Goal: Information Seeking & Learning: Learn about a topic

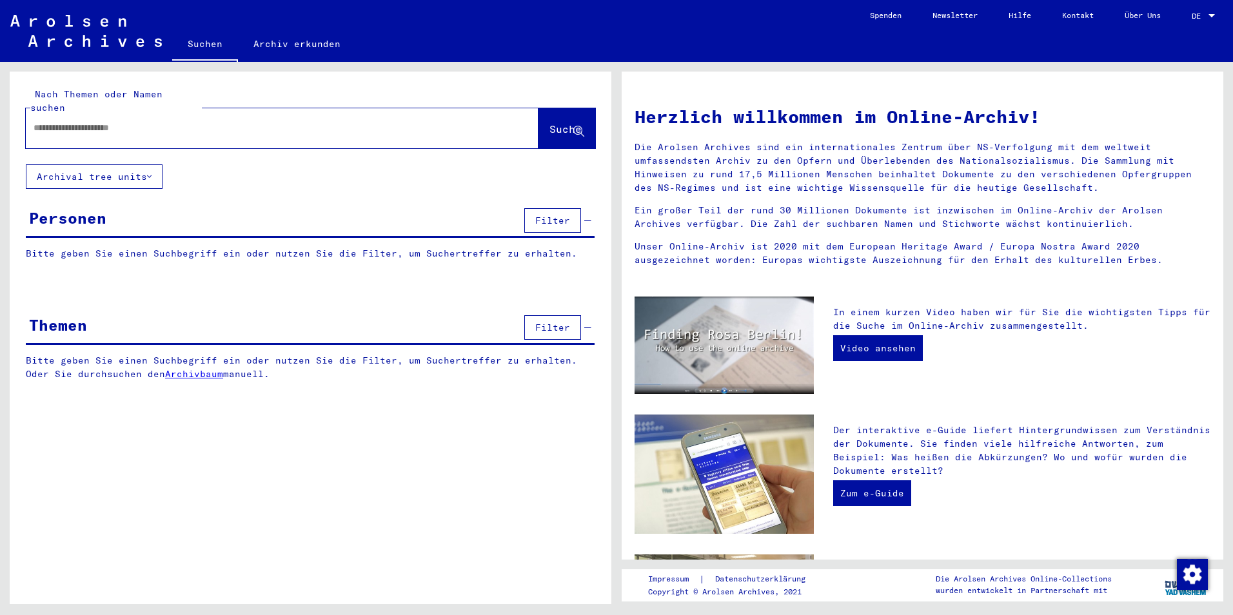
click at [304, 130] on div at bounding box center [282, 128] width 513 height 40
click at [309, 123] on div at bounding box center [263, 127] width 474 height 29
click at [324, 121] on input "text" at bounding box center [267, 128] width 466 height 14
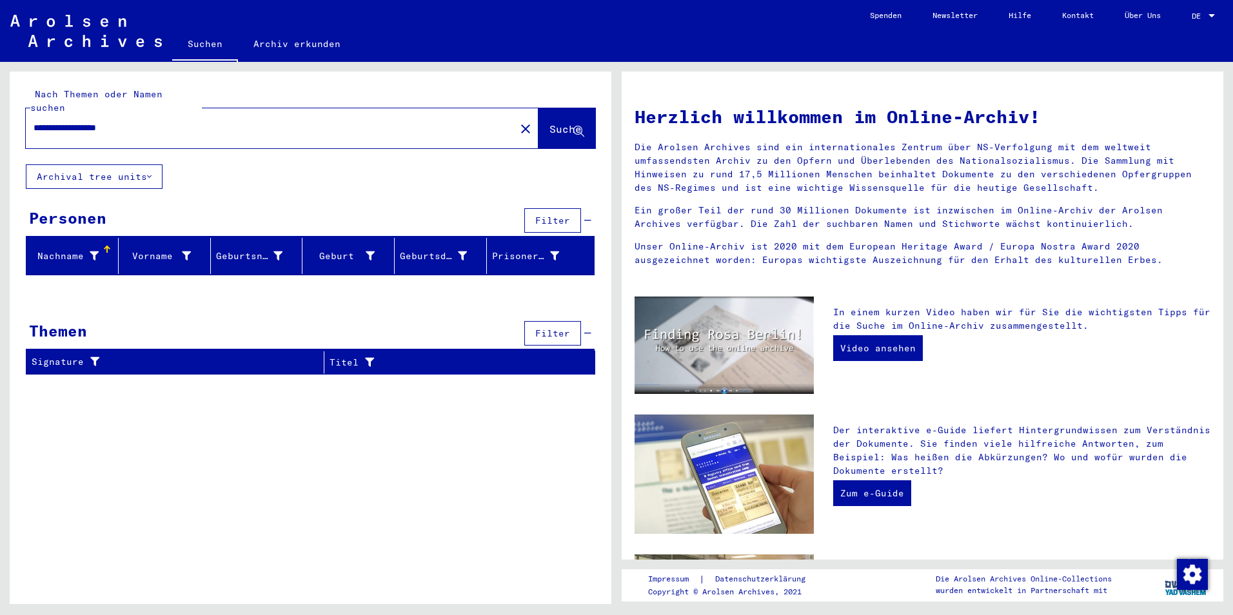
click at [101, 121] on input "**********" at bounding box center [267, 128] width 466 height 14
click at [102, 121] on input "**********" at bounding box center [267, 128] width 466 height 14
click at [105, 121] on input "**********" at bounding box center [267, 128] width 466 height 14
type input "*"
type input "**********"
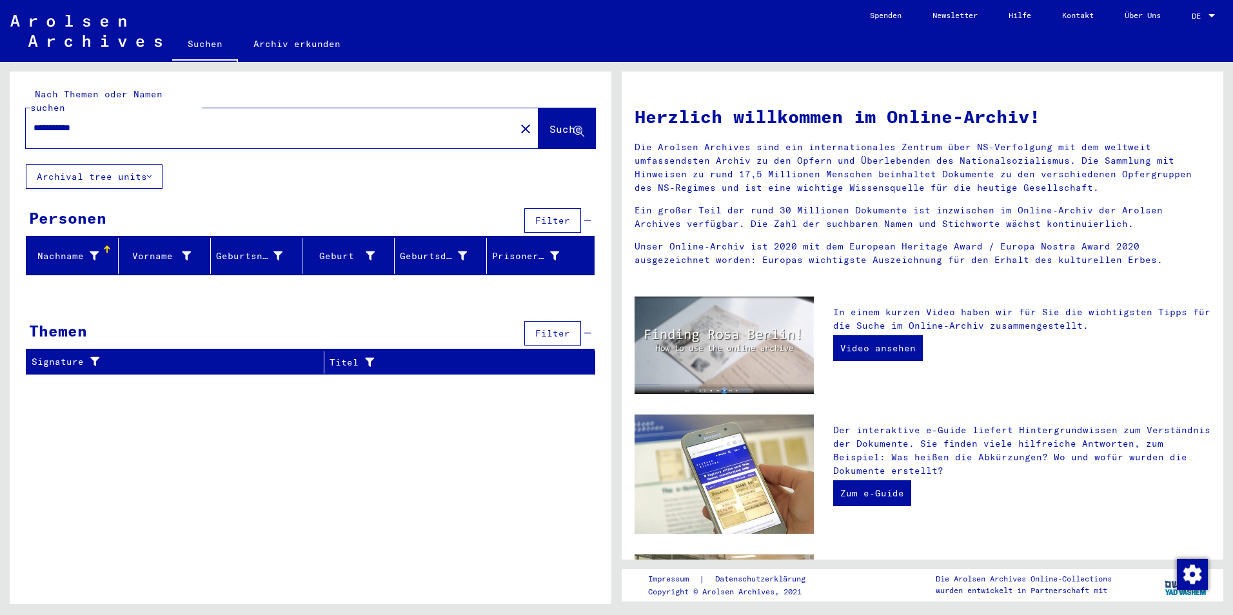
click at [277, 42] on link "Archiv erkunden" at bounding box center [297, 43] width 118 height 31
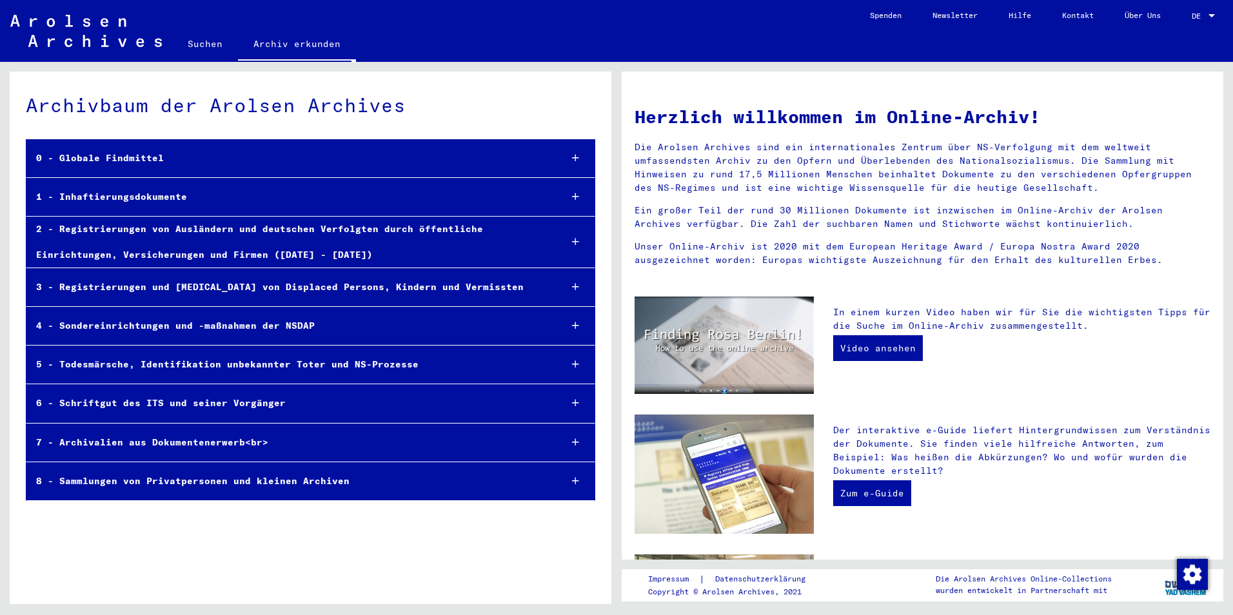
click at [315, 267] on div "2 - Registrierungen von Ausländern und deutschen Verfolgten durch öffentliche E…" at bounding box center [287, 242] width 523 height 50
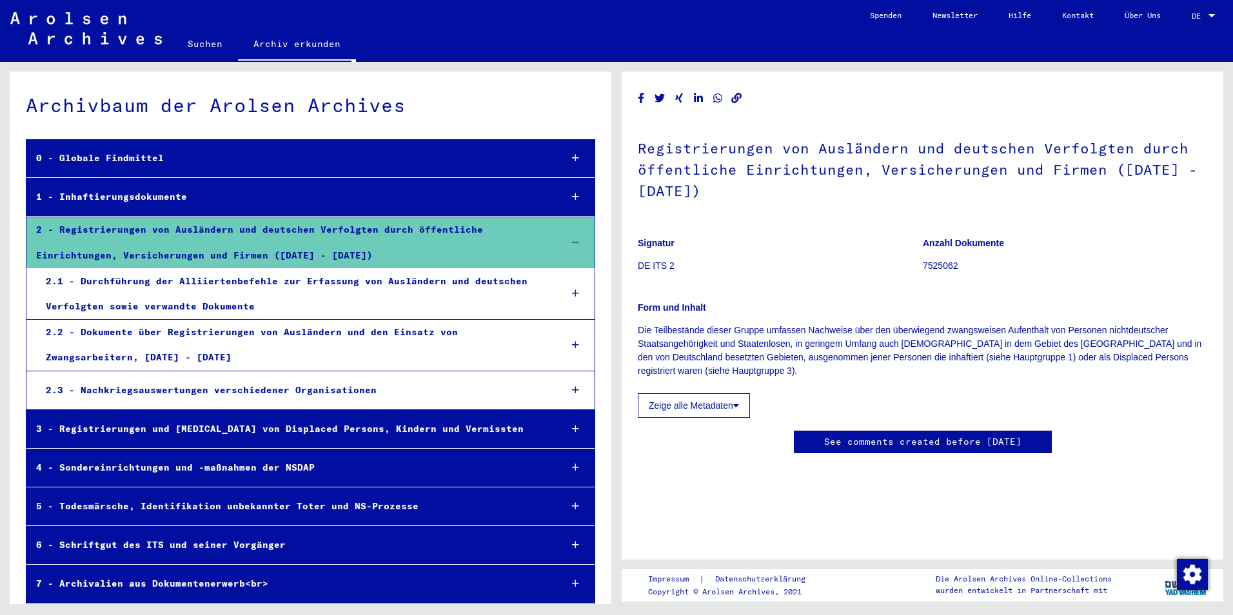
click at [414, 279] on div "2.1 - Durchführung der Alliiertenbefehle zur Erfassung von Ausländern und deuts…" at bounding box center [293, 294] width 514 height 50
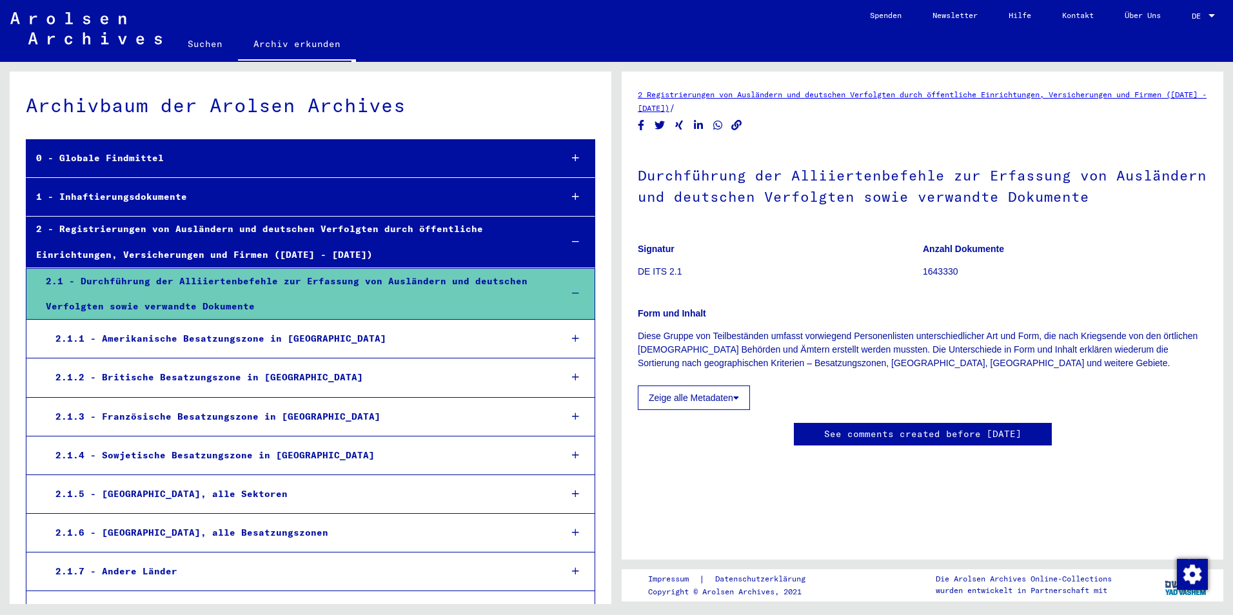
click at [267, 420] on div "2.1.3 - Französische Besatzungszone in [GEOGRAPHIC_DATA]" at bounding box center [298, 416] width 505 height 25
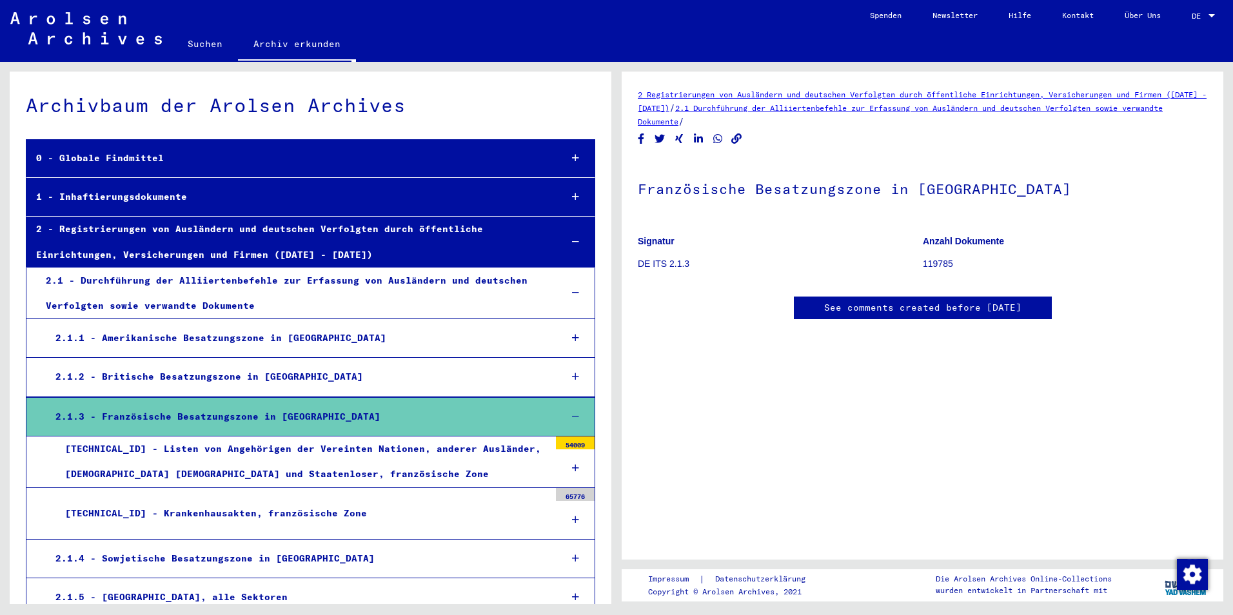
click at [300, 469] on div "[TECHNICAL_ID] - Listen von Angehörigen der Vereinten Nationen, anderer Ausländ…" at bounding box center [302, 461] width 494 height 50
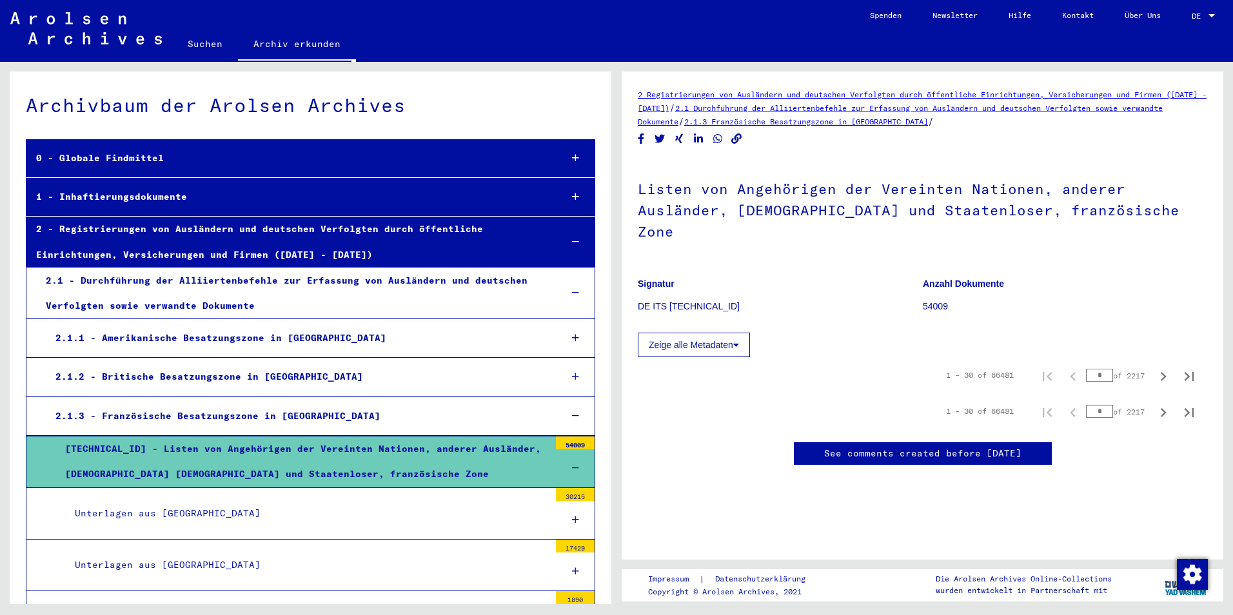
click at [440, 569] on div "Unterlagen aus [GEOGRAPHIC_DATA]" at bounding box center [307, 564] width 484 height 25
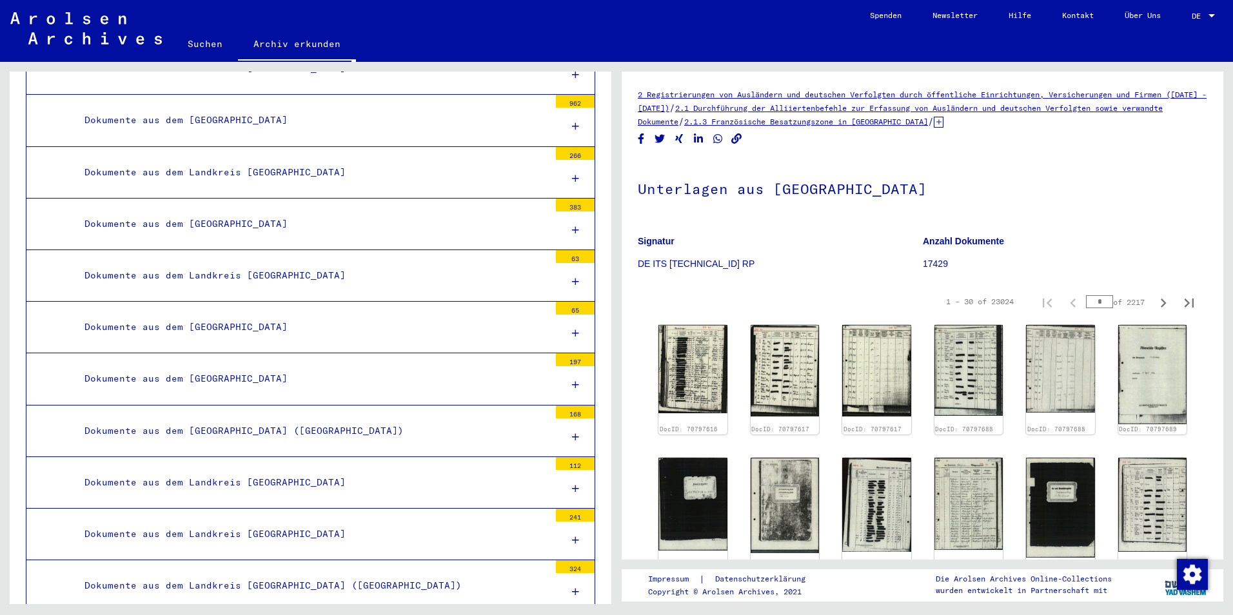
scroll to position [967, 0]
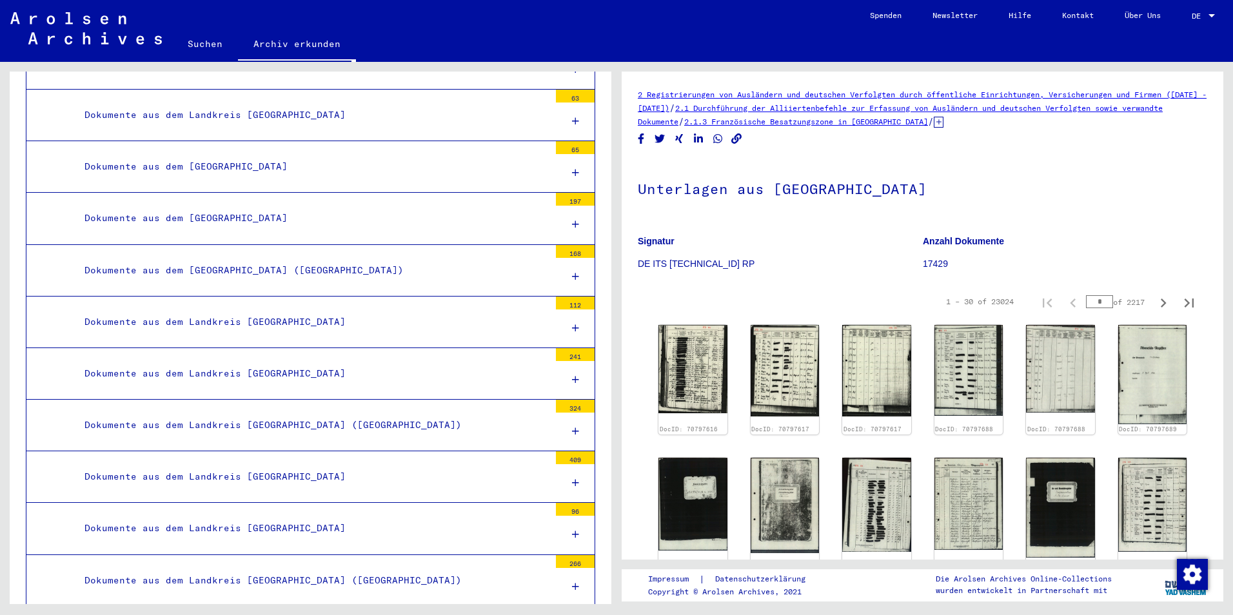
click at [324, 265] on div "Dokumente aus dem [GEOGRAPHIC_DATA] ([GEOGRAPHIC_DATA])" at bounding box center [312, 270] width 474 height 25
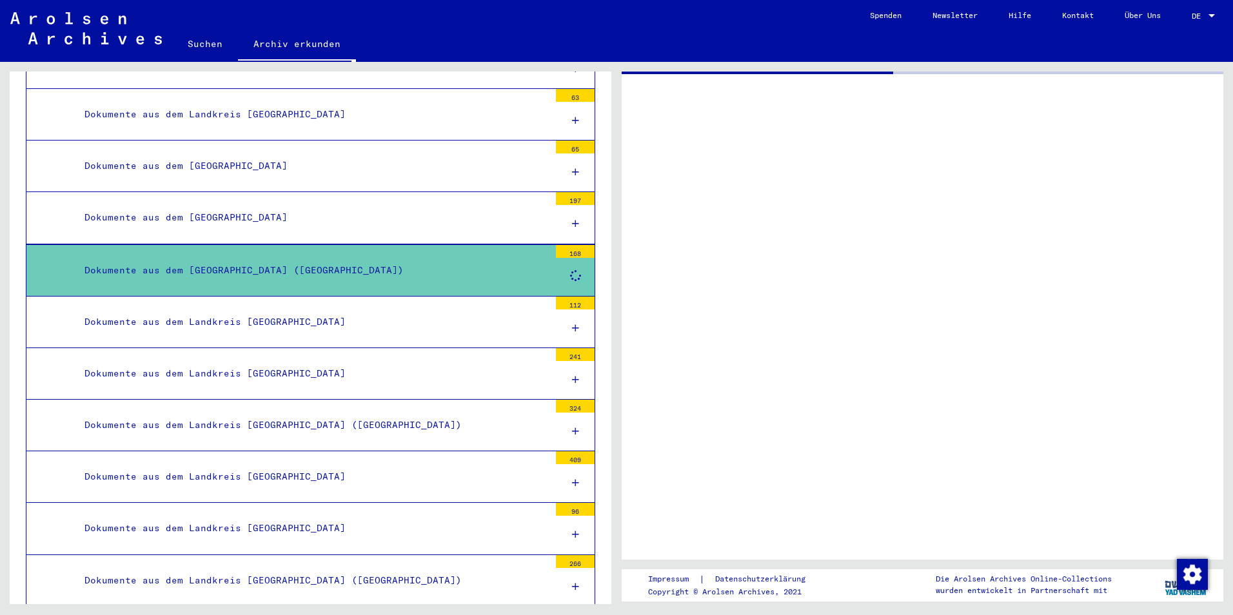
scroll to position [966, 0]
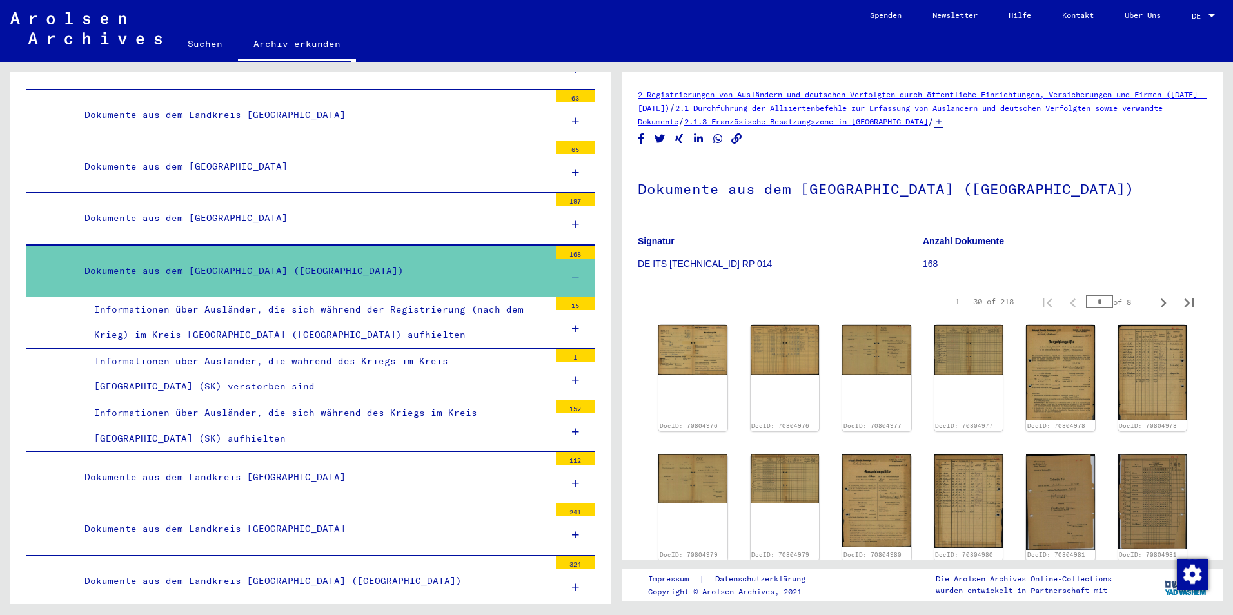
click at [407, 371] on div "Informationen über Ausländer, die während des Kriegs im Kreis [GEOGRAPHIC_DATA]…" at bounding box center [316, 374] width 465 height 50
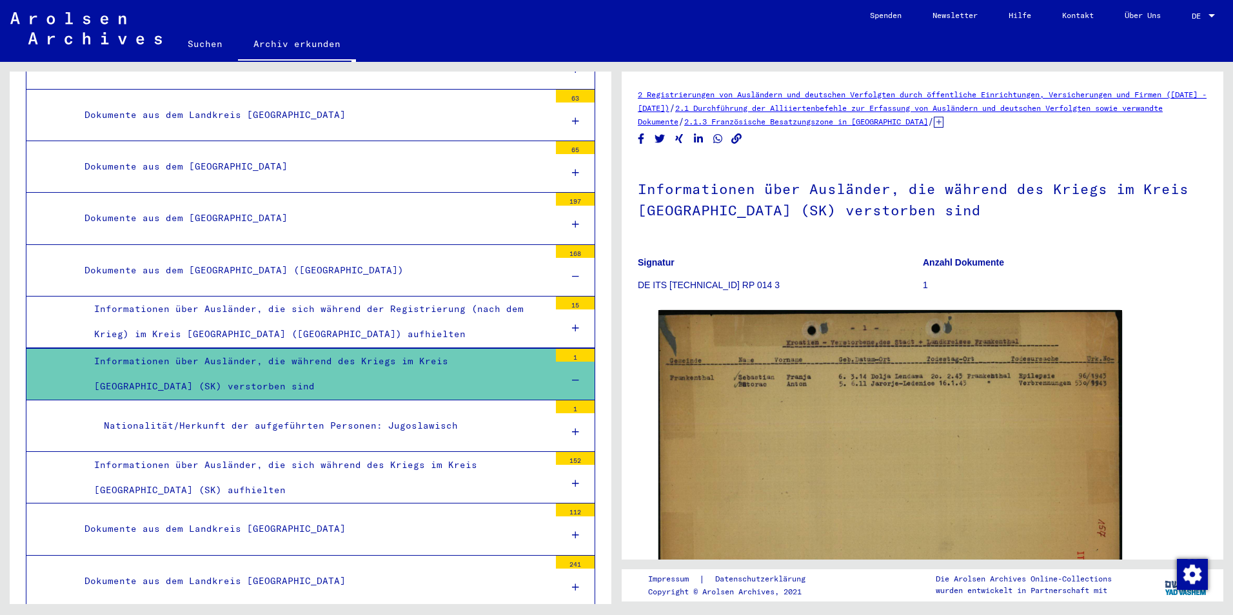
click at [498, 215] on div "Dokumente aus dem [GEOGRAPHIC_DATA]" at bounding box center [312, 218] width 474 height 25
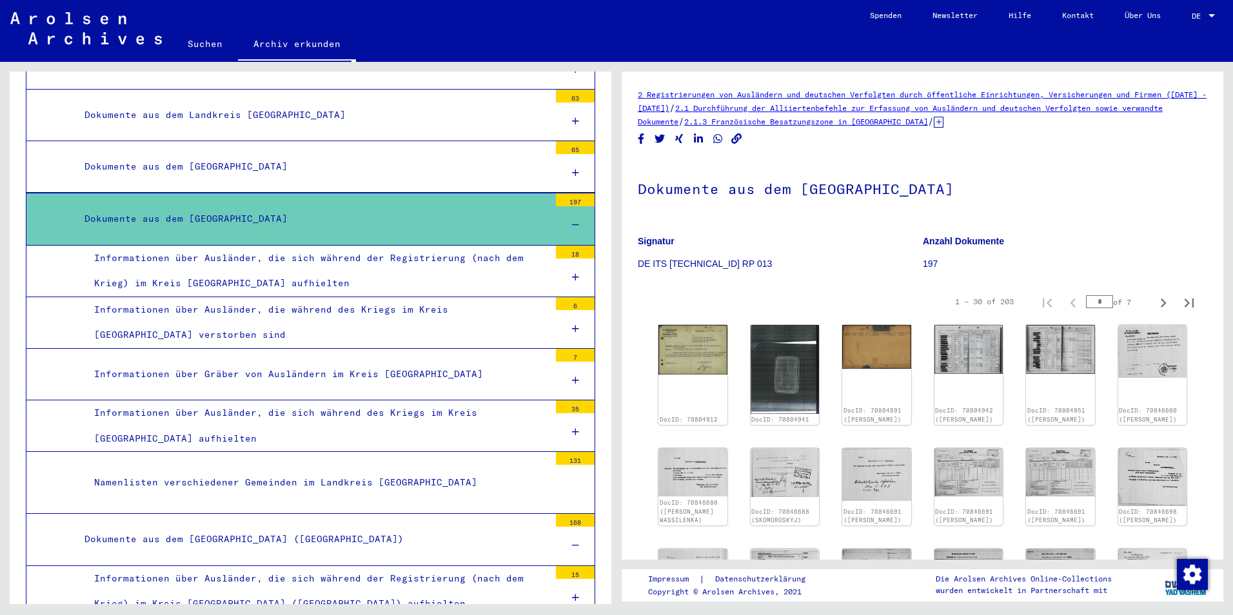
click at [447, 316] on div "Informationen über Ausländer, die während des Kriegs im Kreis [GEOGRAPHIC_DATA]…" at bounding box center [316, 322] width 465 height 50
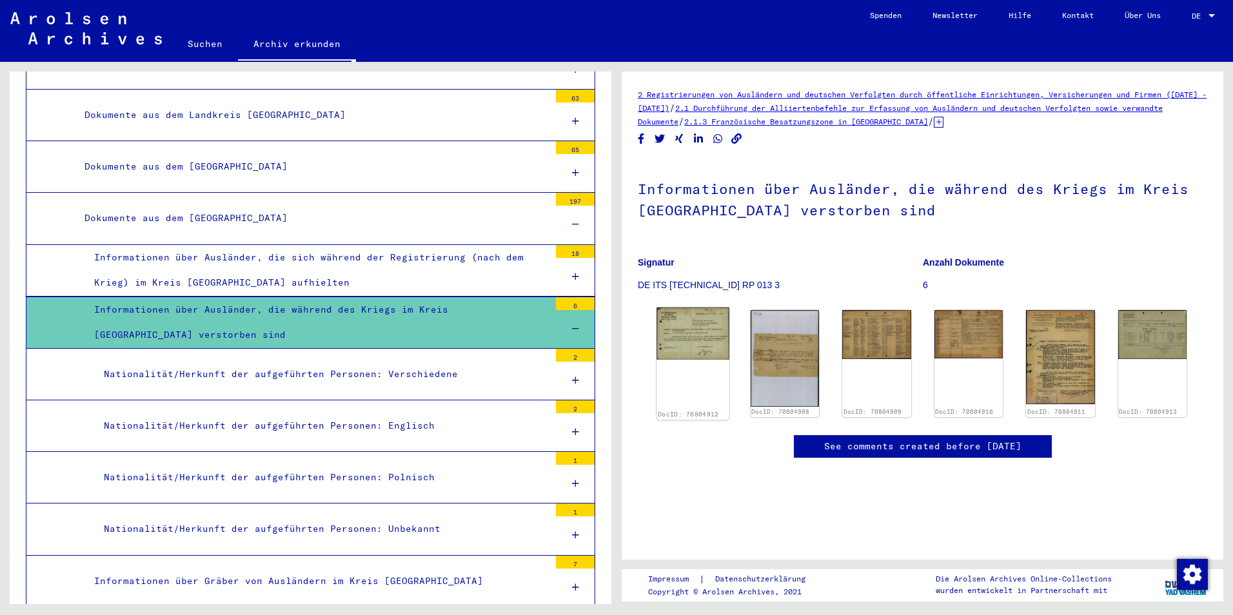
click at [681, 344] on img at bounding box center [692, 334] width 72 height 52
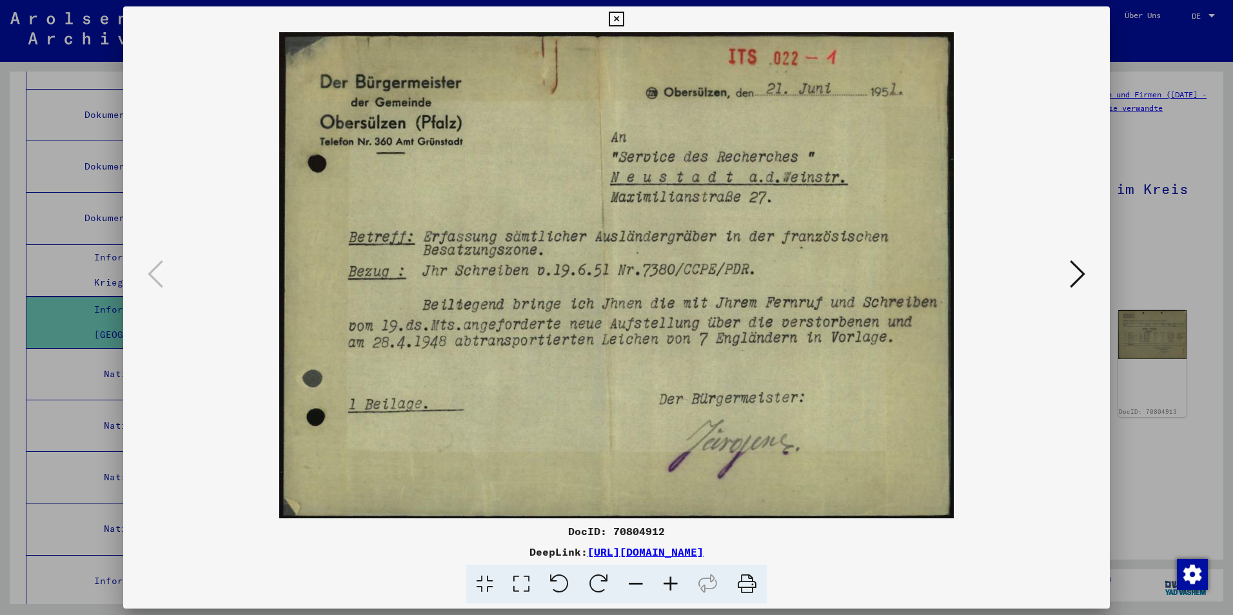
click at [1068, 273] on button at bounding box center [1077, 275] width 23 height 37
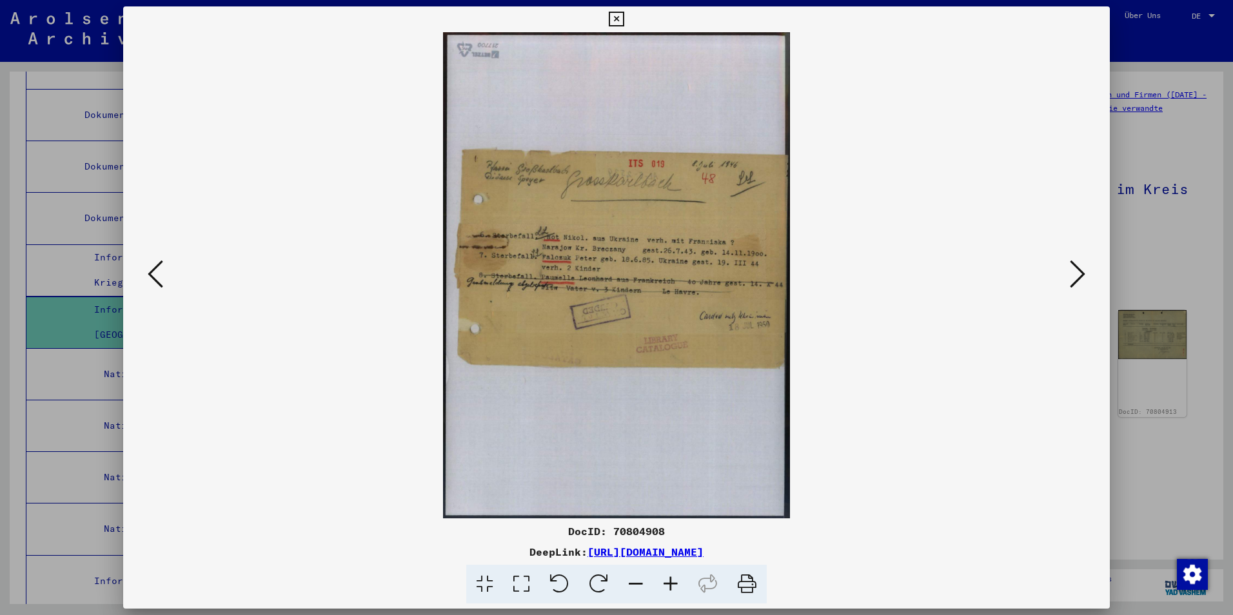
click at [1074, 279] on icon at bounding box center [1077, 274] width 15 height 31
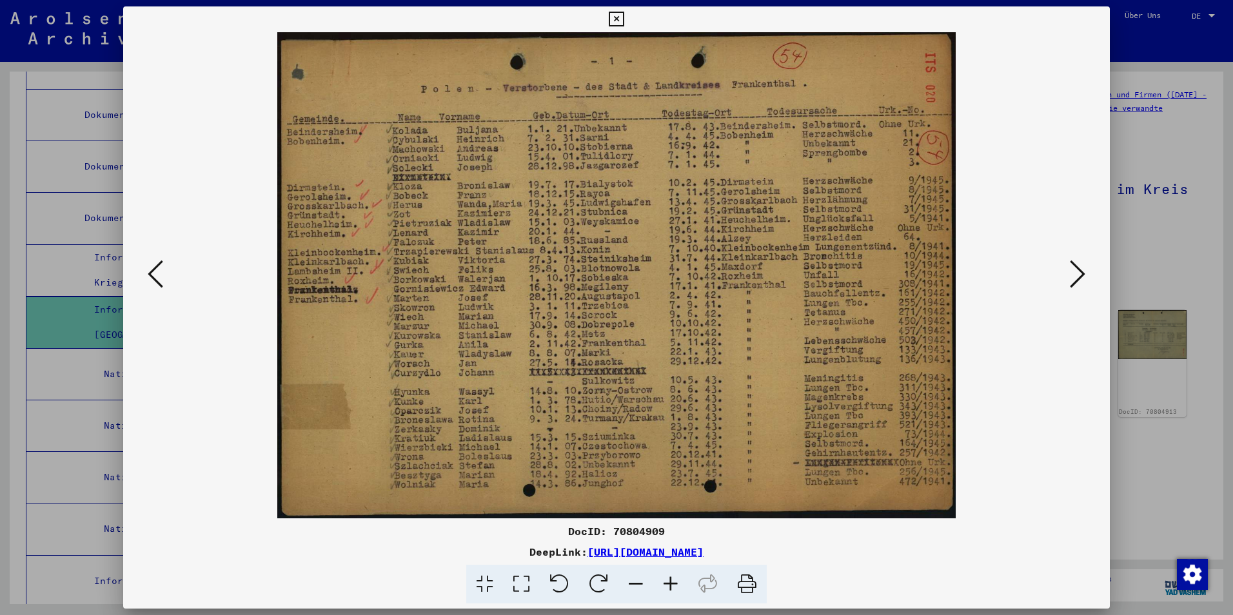
click at [1074, 279] on icon at bounding box center [1077, 274] width 15 height 31
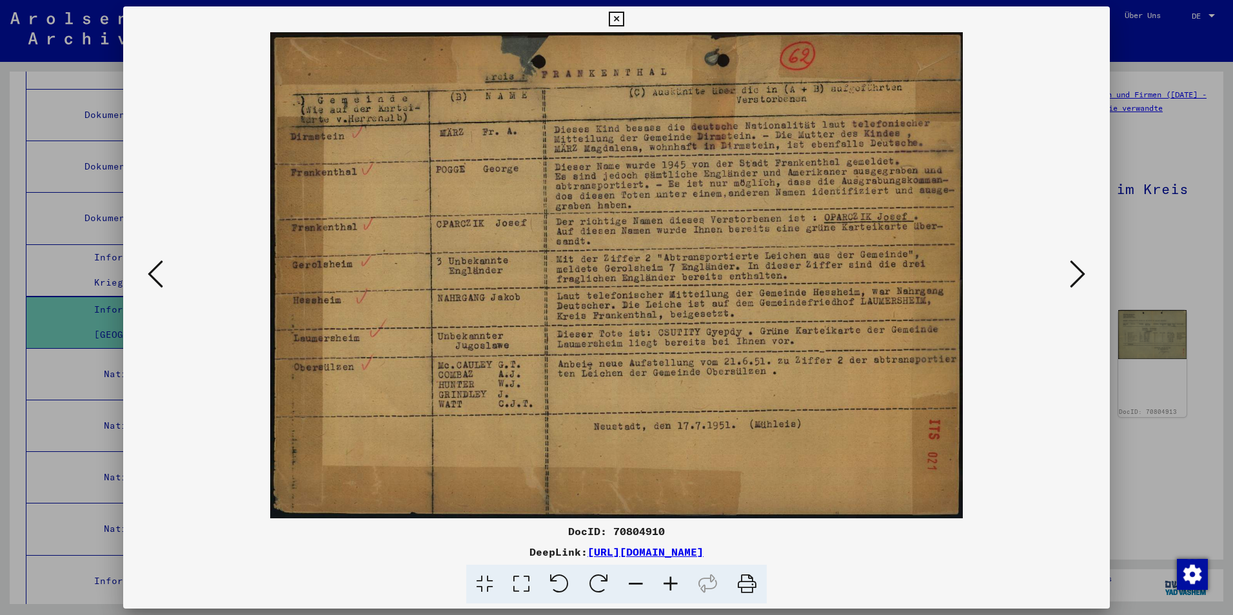
click at [150, 276] on icon at bounding box center [155, 274] width 15 height 31
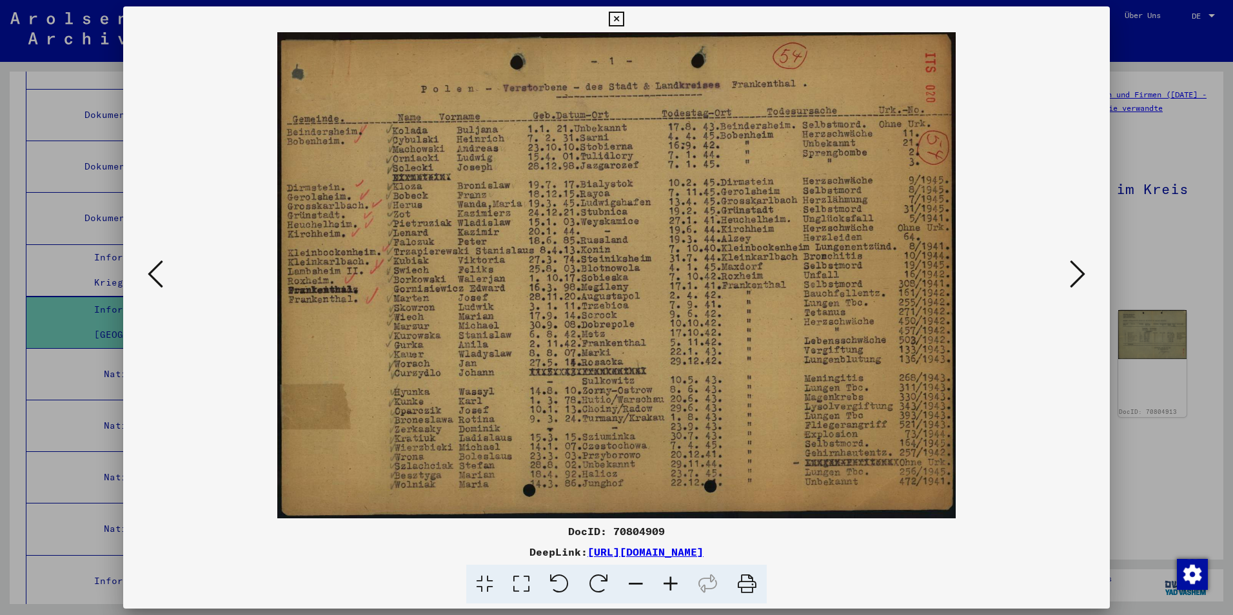
click at [1064, 290] on img at bounding box center [616, 275] width 899 height 486
click at [1071, 282] on icon at bounding box center [1077, 274] width 15 height 31
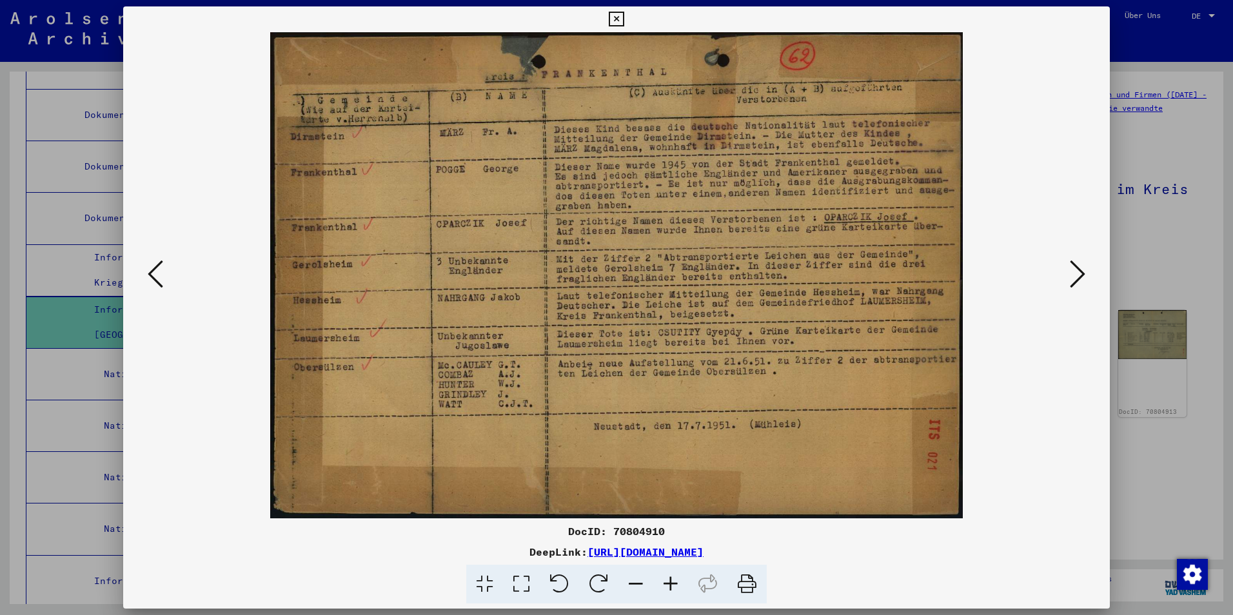
click at [1071, 282] on icon at bounding box center [1077, 274] width 15 height 31
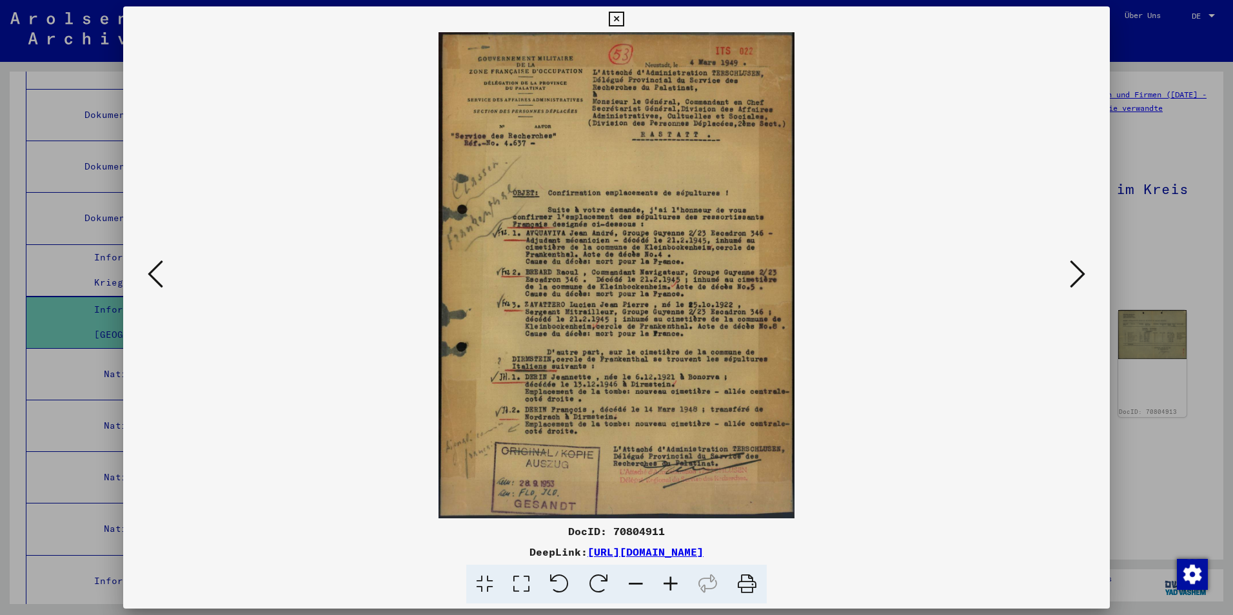
click at [1071, 282] on icon at bounding box center [1077, 274] width 15 height 31
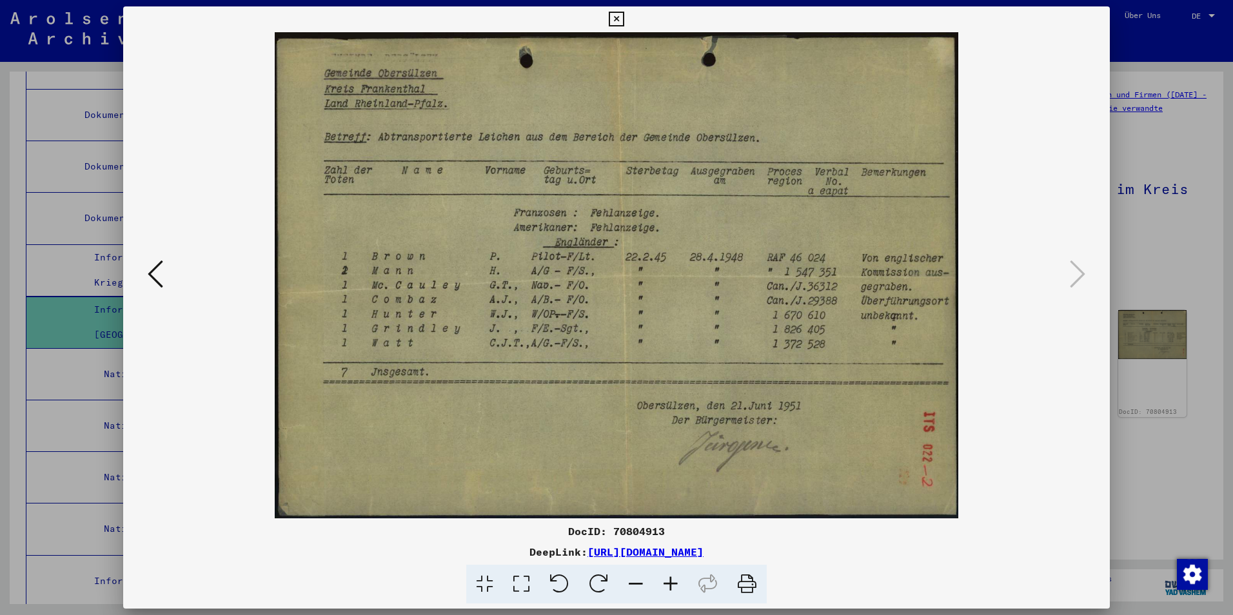
click at [1155, 272] on div at bounding box center [616, 307] width 1233 height 615
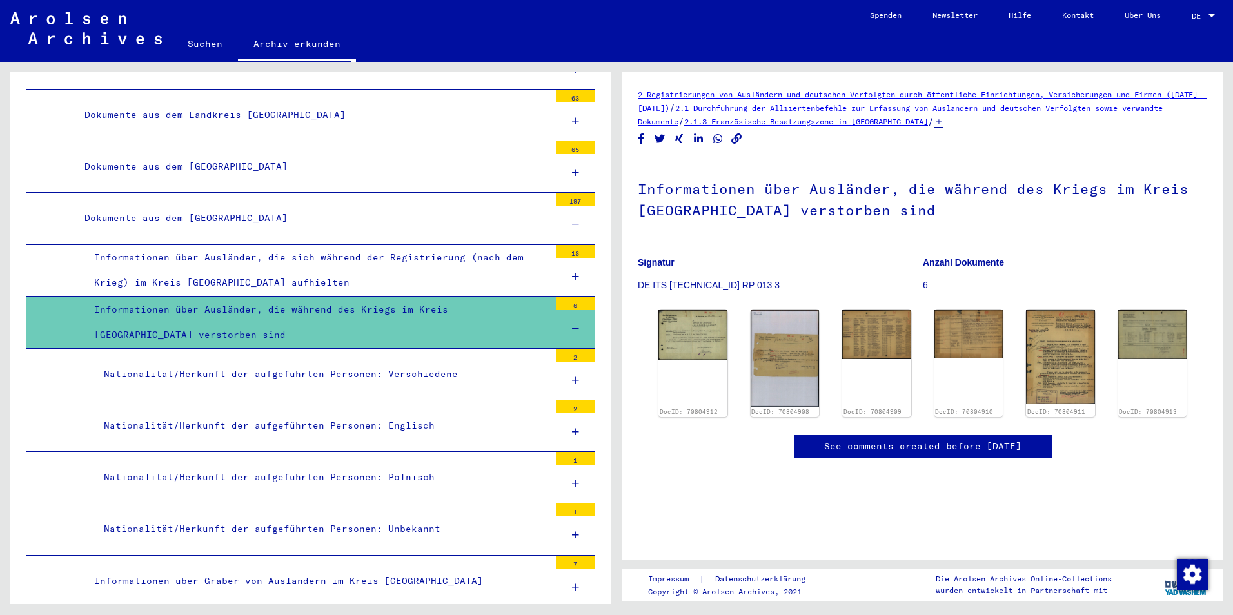
click at [572, 329] on icon at bounding box center [575, 328] width 7 height 9
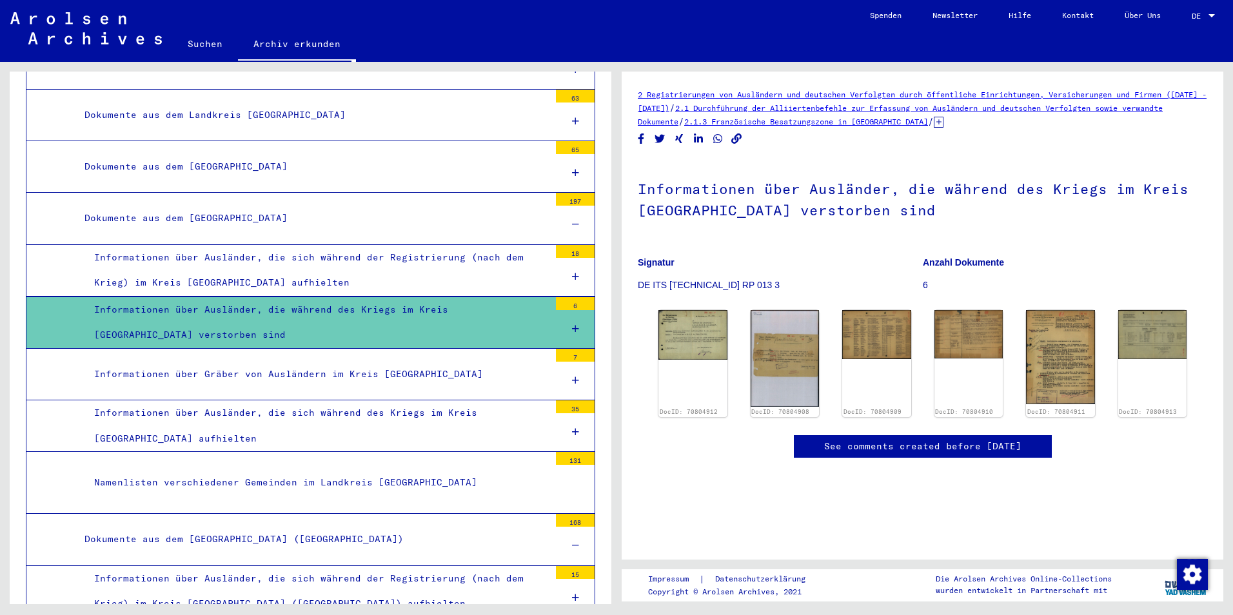
click at [459, 384] on div "Informationen über Gräber von Ausländern im Kreis [GEOGRAPHIC_DATA]" at bounding box center [316, 374] width 465 height 25
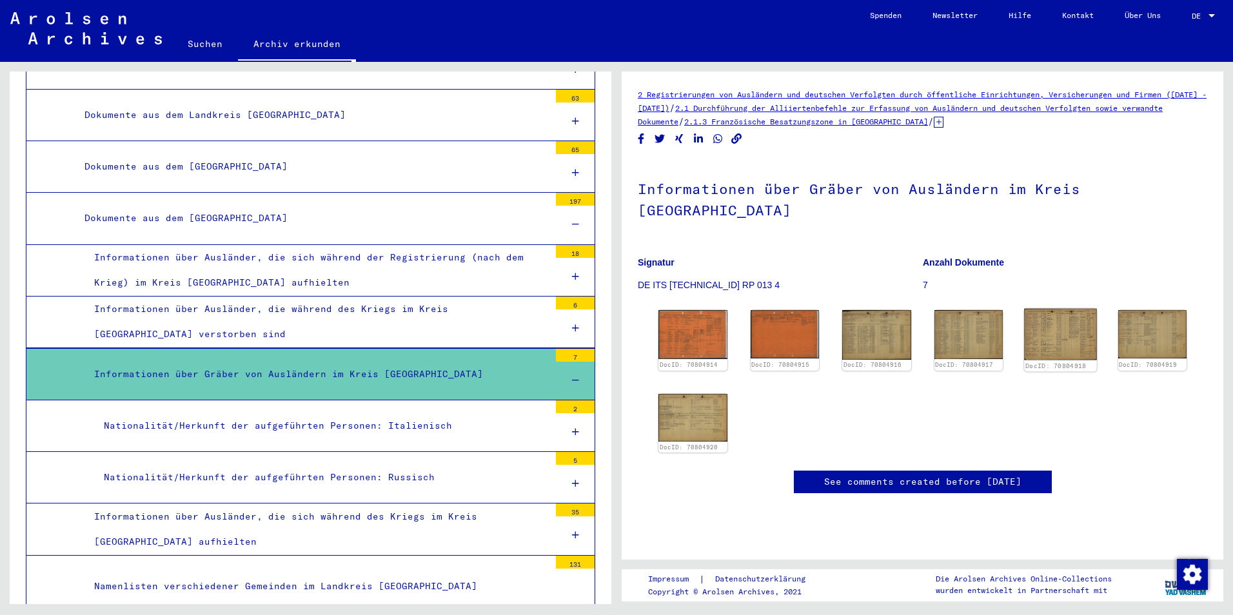
click at [1068, 309] on img at bounding box center [1060, 334] width 72 height 51
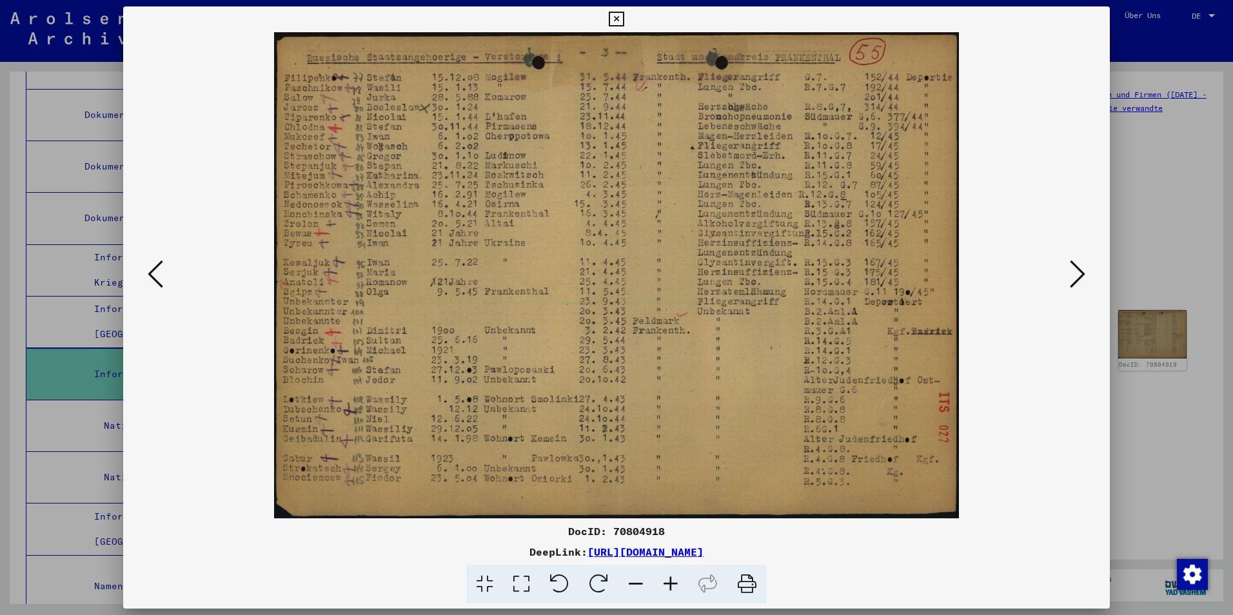
click at [1070, 277] on icon at bounding box center [1077, 274] width 15 height 31
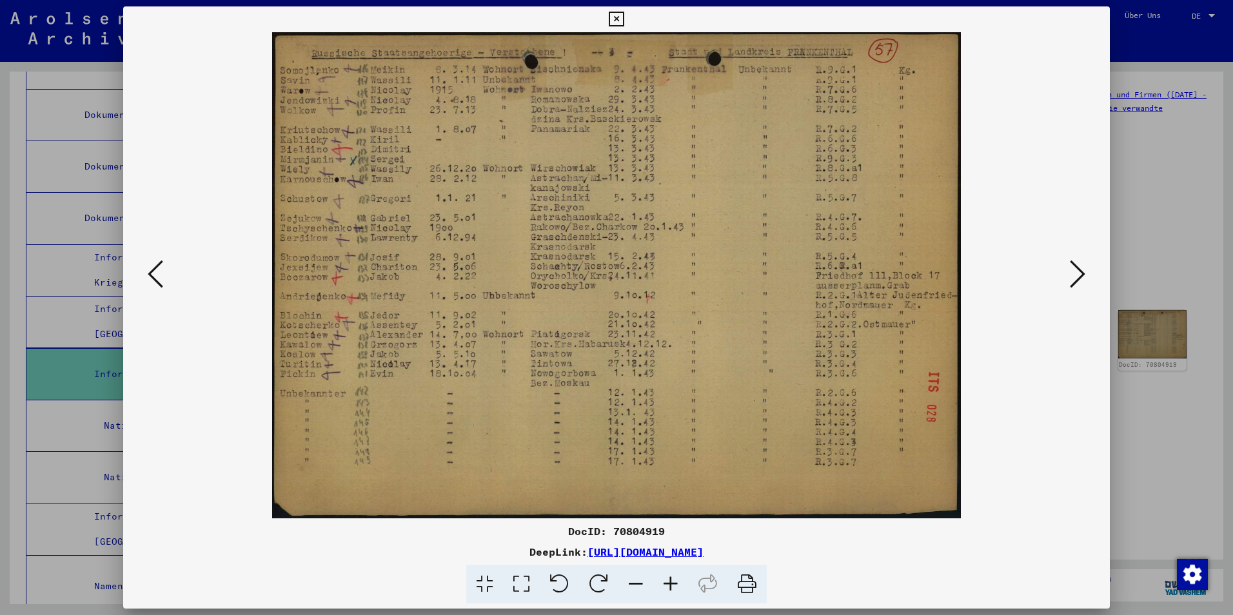
click at [1075, 272] on icon at bounding box center [1077, 274] width 15 height 31
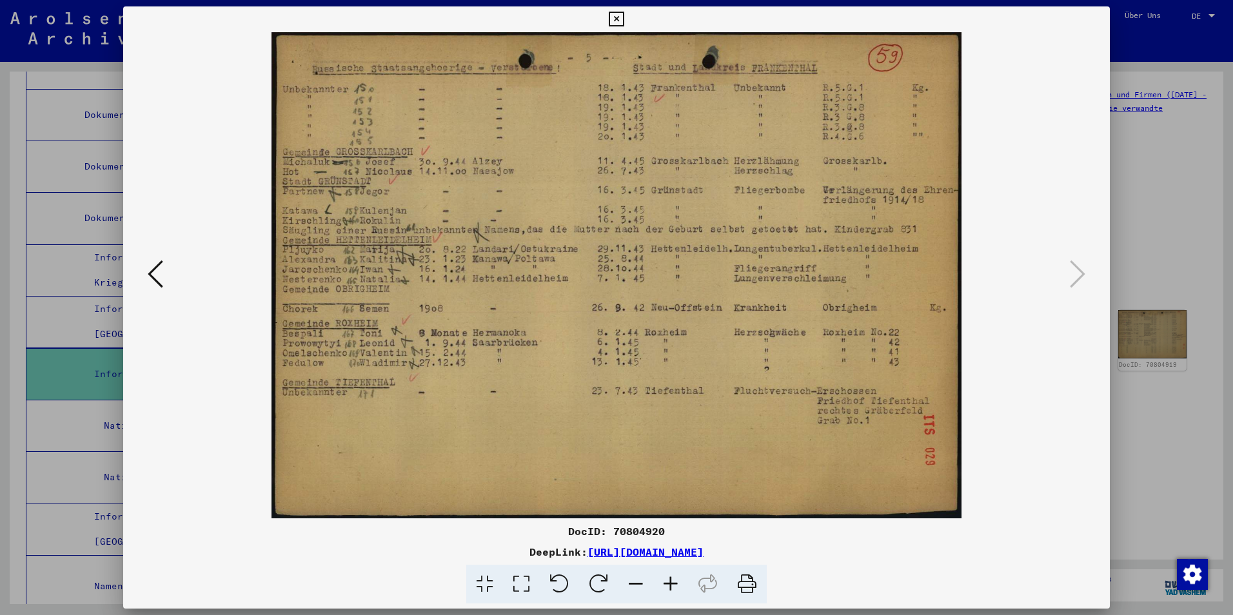
click at [1142, 436] on div at bounding box center [616, 307] width 1233 height 615
